Goal: Browse casually

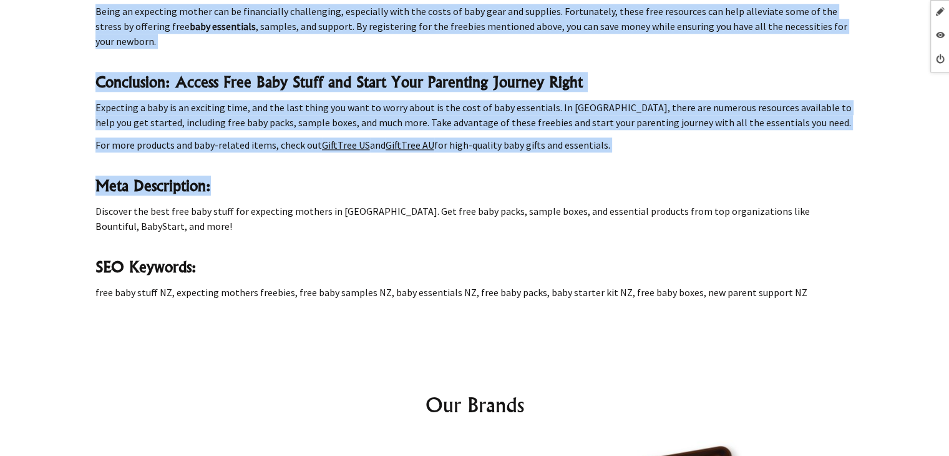
scroll to position [1561, 0]
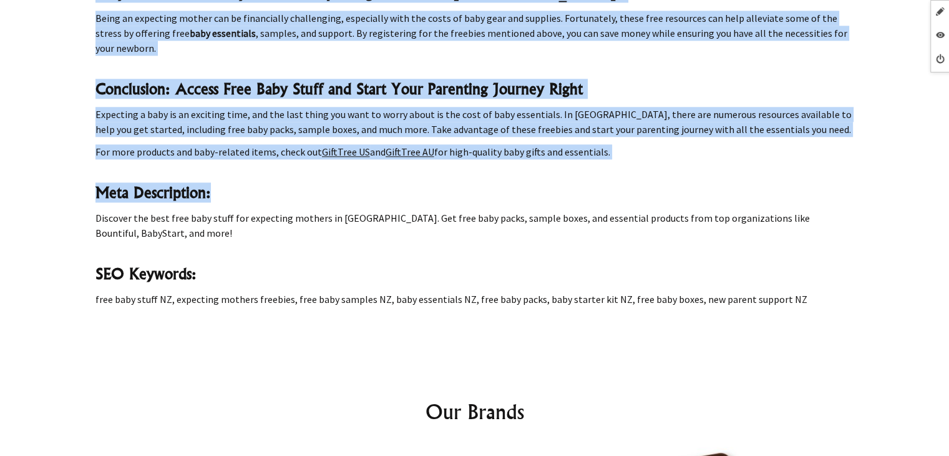
drag, startPoint x: 99, startPoint y: 170, endPoint x: 761, endPoint y: 190, distance: 663.1
copy div "Free Baby Stuff For Expecting Mothers Nz Search for baby products on GiftTree N…"
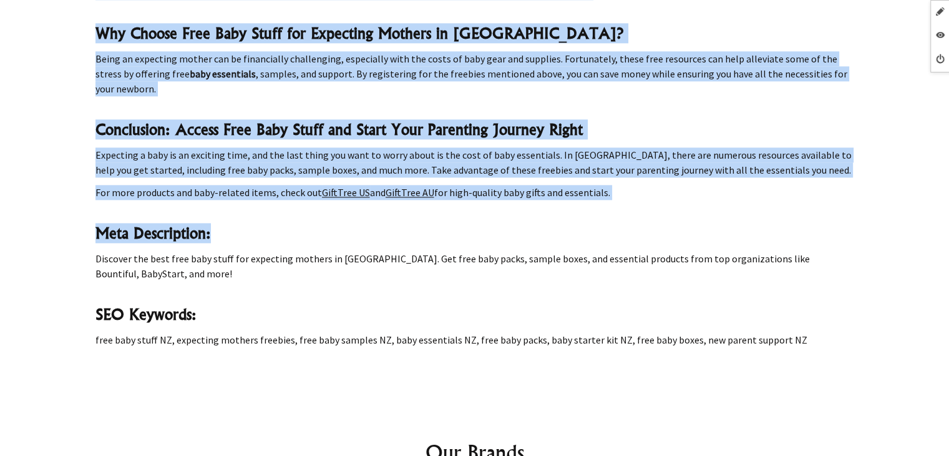
scroll to position [1499, 0]
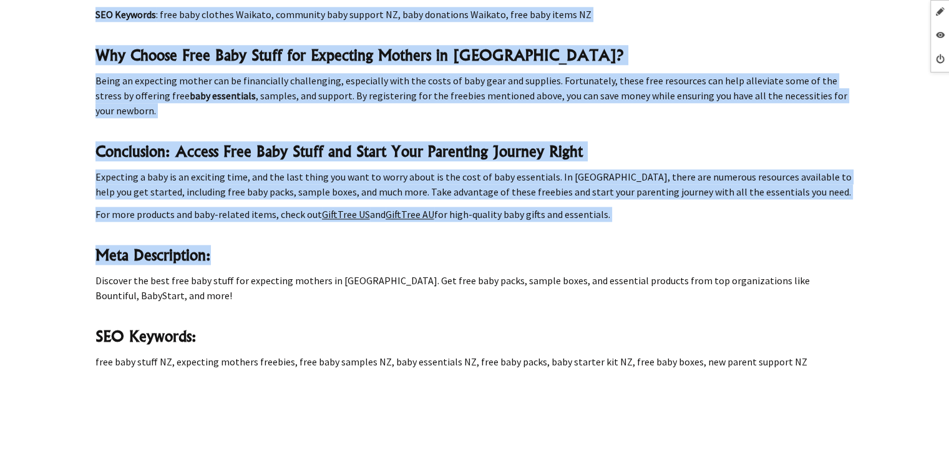
click at [666, 326] on h3 "SEO Keywords:" at bounding box center [474, 336] width 759 height 20
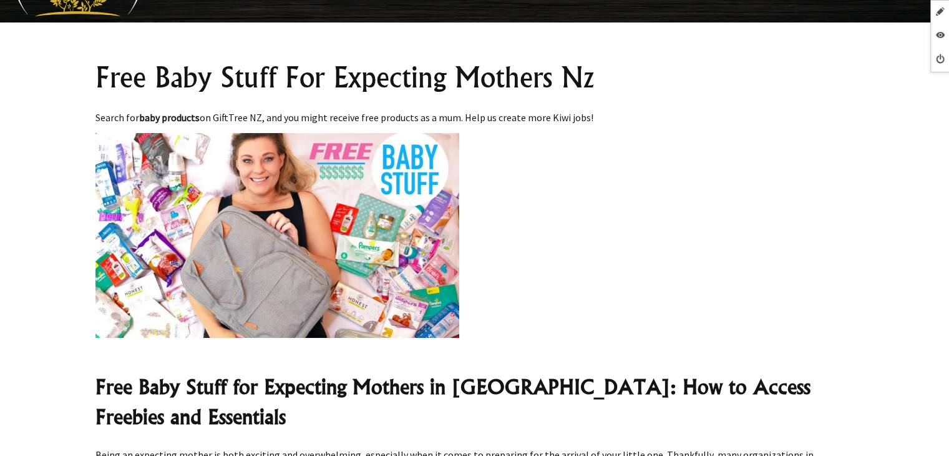
scroll to position [0, 0]
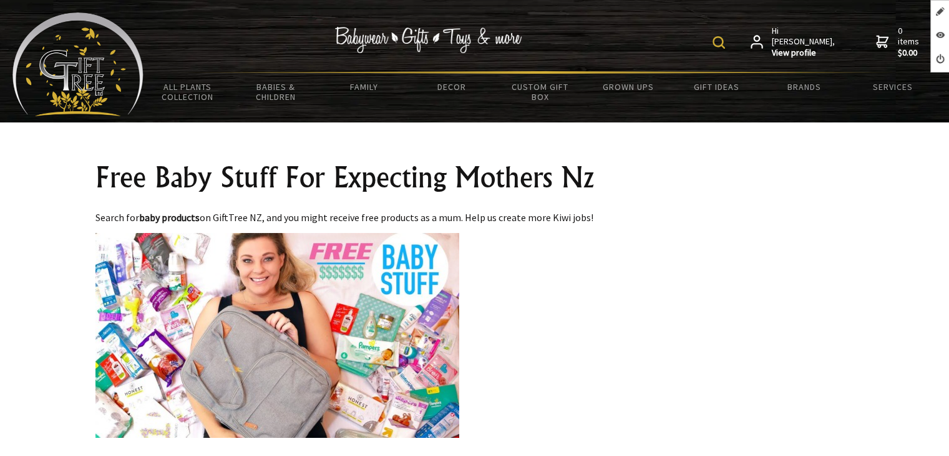
drag, startPoint x: 790, startPoint y: 308, endPoint x: 93, endPoint y: 157, distance: 713.2
copy div "Free Baby Stuff For Expecting Mothers Nz Search for baby products on GiftTree N…"
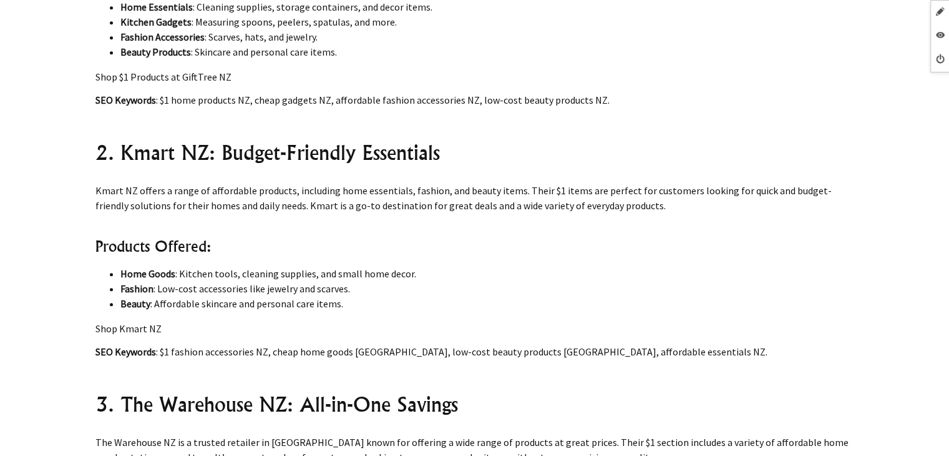
scroll to position [1061, 0]
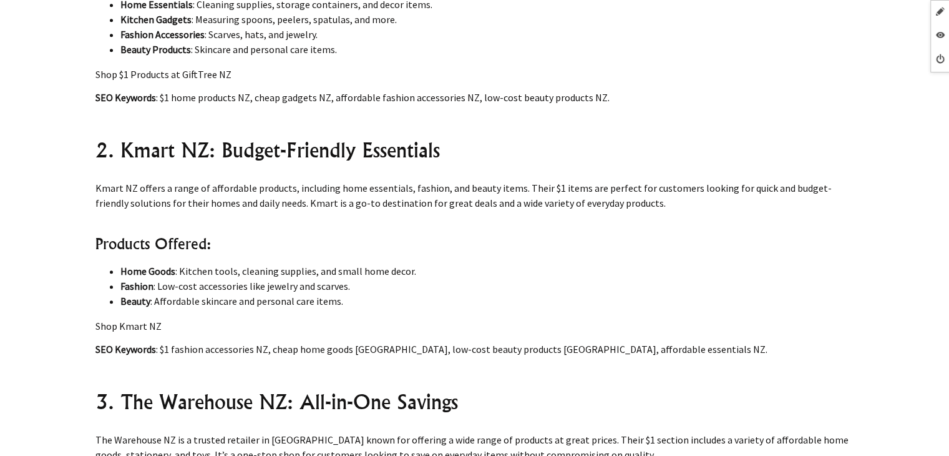
click at [142, 328] on p "Shop Kmart NZ" at bounding box center [474, 325] width 759 height 15
click at [127, 192] on p "Kmart NZ offers a range of affordable products, including home essentials, fash…" at bounding box center [474, 195] width 759 height 30
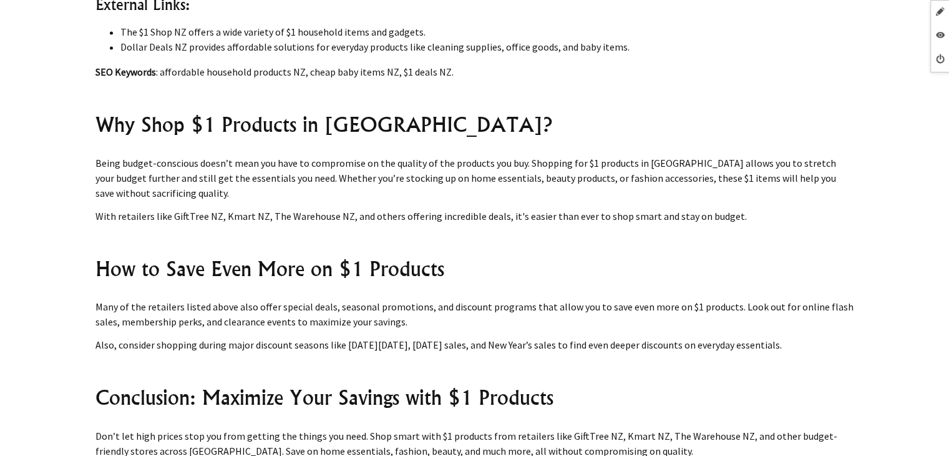
scroll to position [1935, 0]
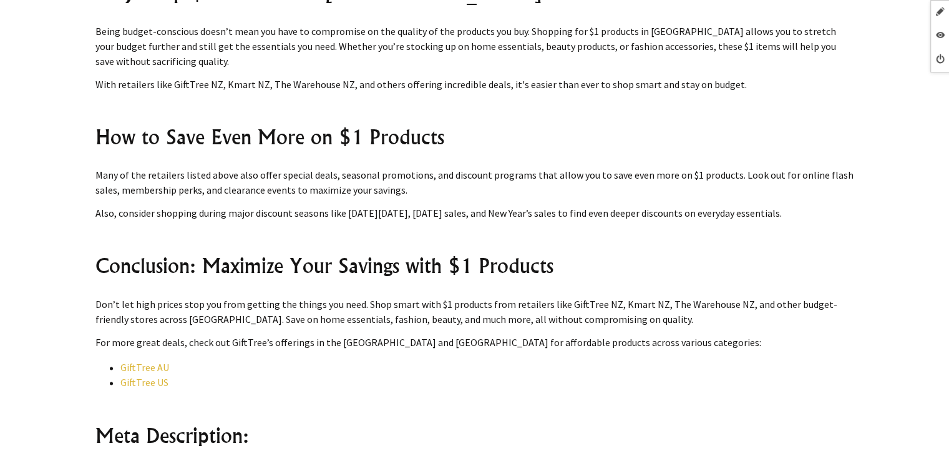
click at [157, 366] on link "GiftTree AU" at bounding box center [144, 367] width 49 height 12
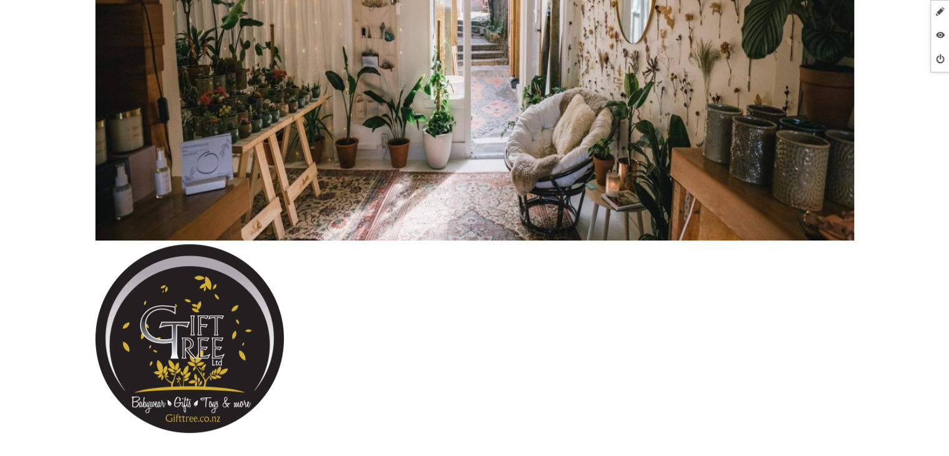
scroll to position [312, 0]
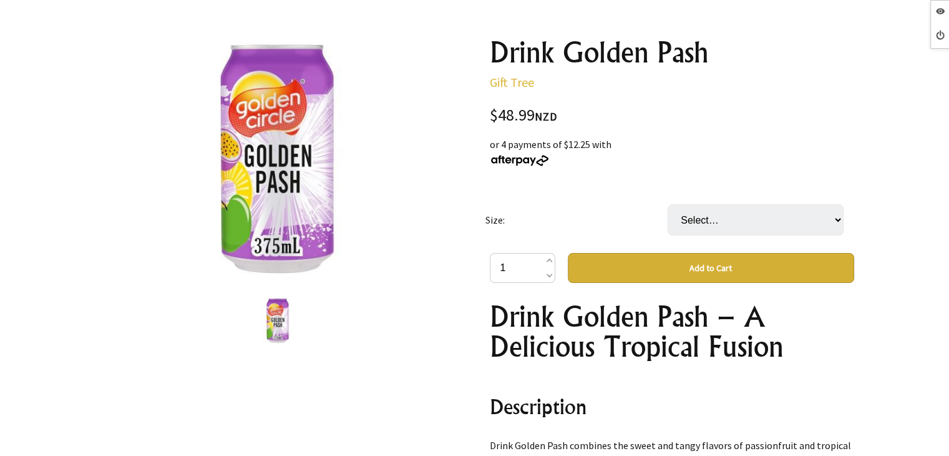
select select "CARTON (24X375ML)"
click at [668, 204] on select "Select… CARTON (24X375ML)" at bounding box center [756, 219] width 176 height 31
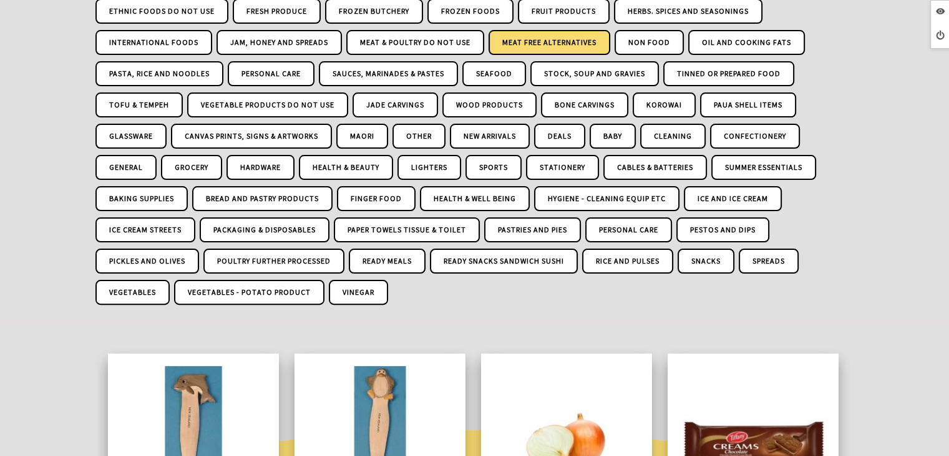
scroll to position [312, 0]
